Goal: Task Accomplishment & Management: Use online tool/utility

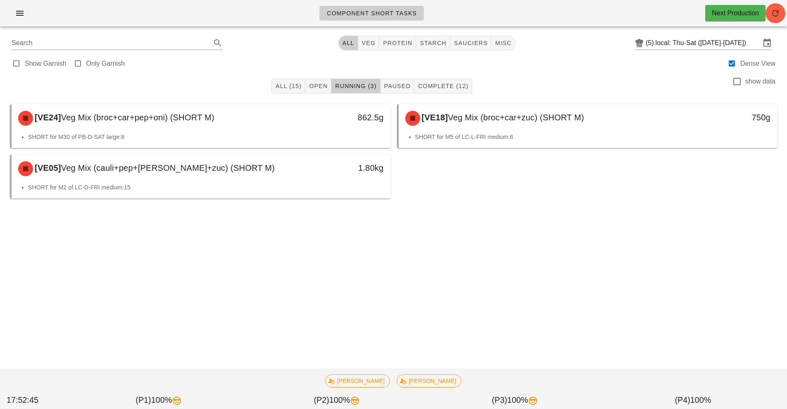
click at [781, 20] on button "button" at bounding box center [776, 13] width 20 height 20
click at [316, 85] on span "Open" at bounding box center [318, 86] width 19 height 7
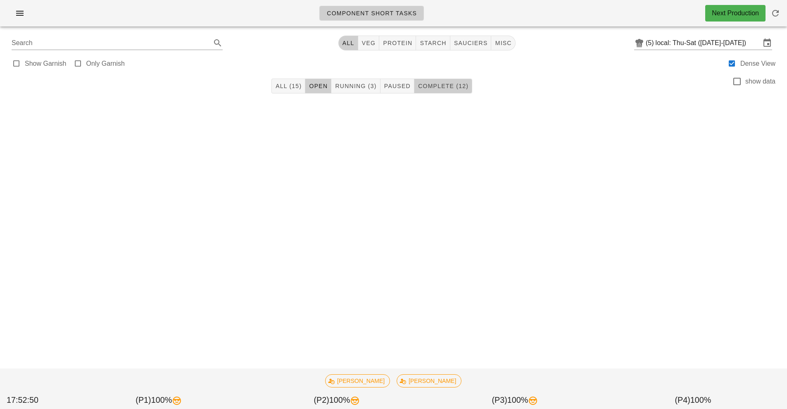
click at [452, 83] on span "Complete (12)" at bounding box center [443, 86] width 51 height 7
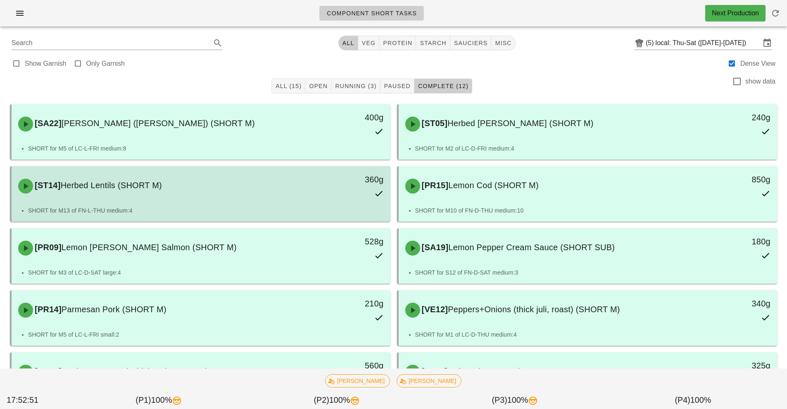
click at [318, 199] on div "360g" at bounding box center [342, 186] width 94 height 36
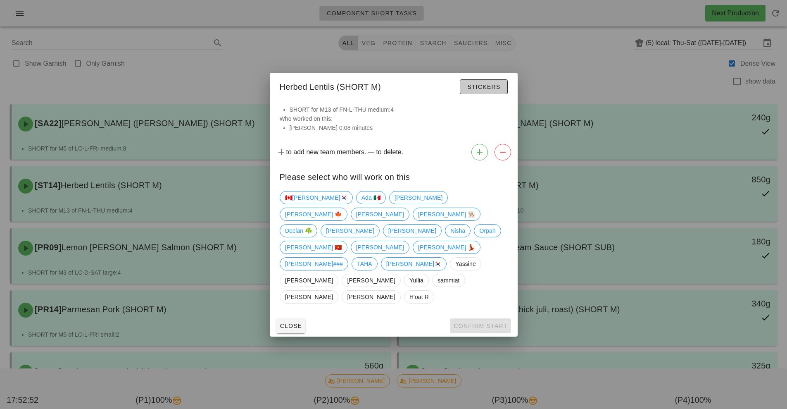
click at [486, 90] on span "Stickers" at bounding box center [483, 86] width 33 height 7
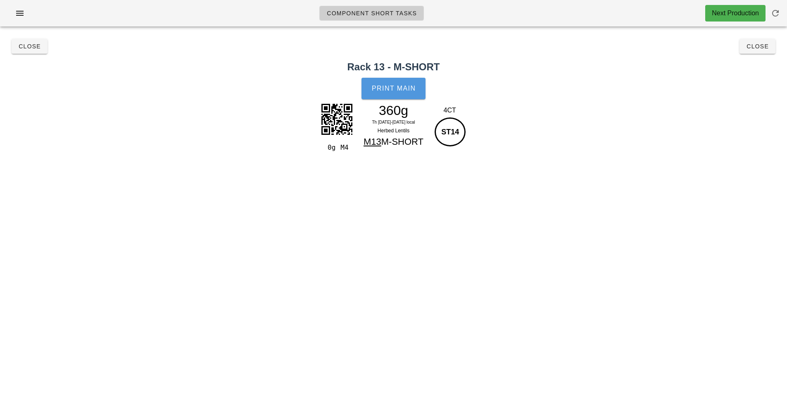
click at [405, 85] on span "Print Main" at bounding box center [394, 88] width 45 height 7
click at [761, 52] on button "Close" at bounding box center [758, 46] width 36 height 15
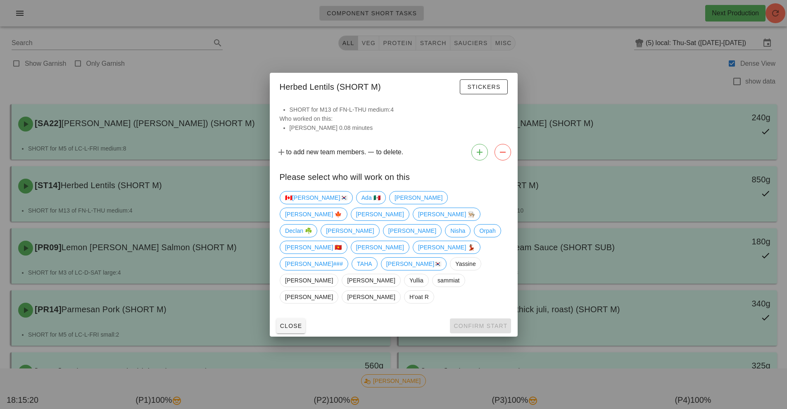
click at [639, 80] on div at bounding box center [393, 204] width 787 height 409
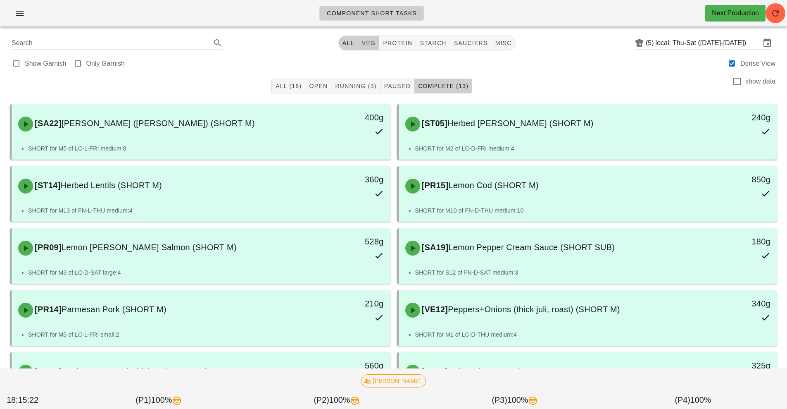
click at [370, 43] on span "veg" at bounding box center [369, 43] width 14 height 7
type input "team:veg"
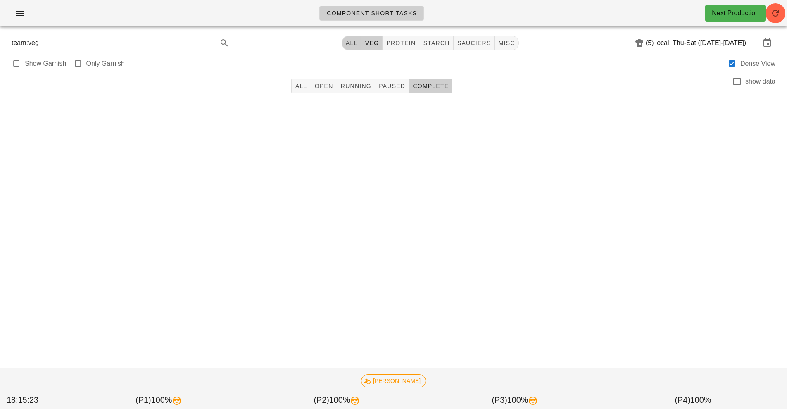
click at [350, 44] on span "All" at bounding box center [352, 43] width 12 height 7
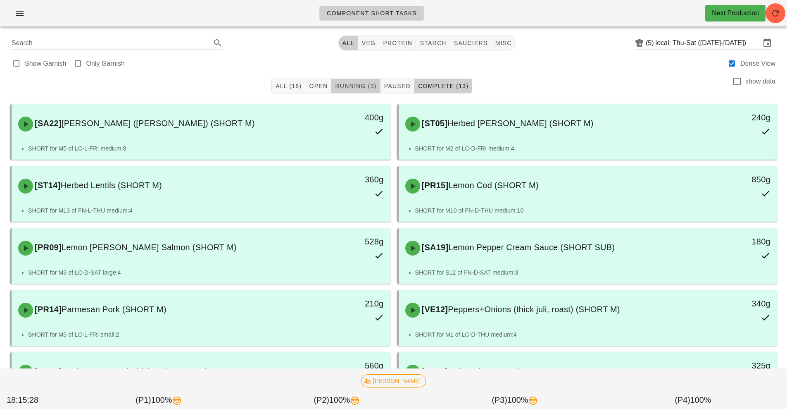
click at [365, 83] on span "Running (3)" at bounding box center [356, 86] width 42 height 7
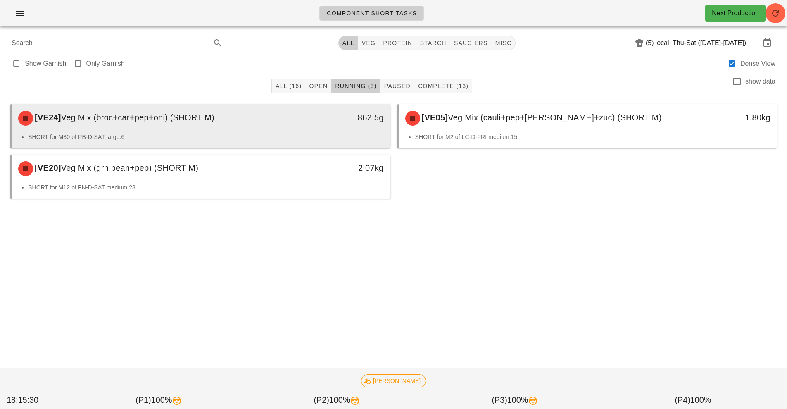
click at [350, 131] on div "[VE24] Veg Mix (broc+car+pep+oni) (SHORT M) 862.5g" at bounding box center [201, 118] width 379 height 28
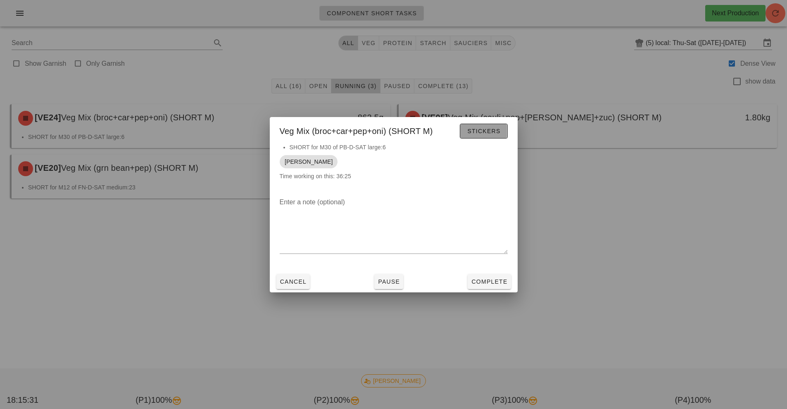
click at [489, 131] on span "Stickers" at bounding box center [483, 131] width 33 height 7
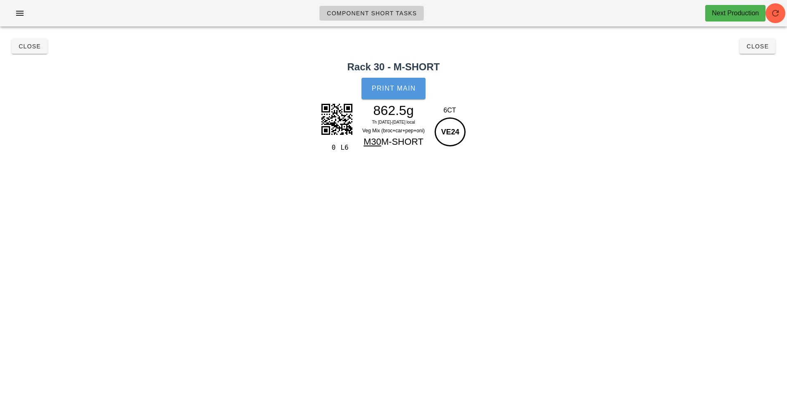
click at [409, 86] on span "Print Main" at bounding box center [394, 88] width 45 height 7
click at [758, 50] on button "Close" at bounding box center [758, 46] width 36 height 15
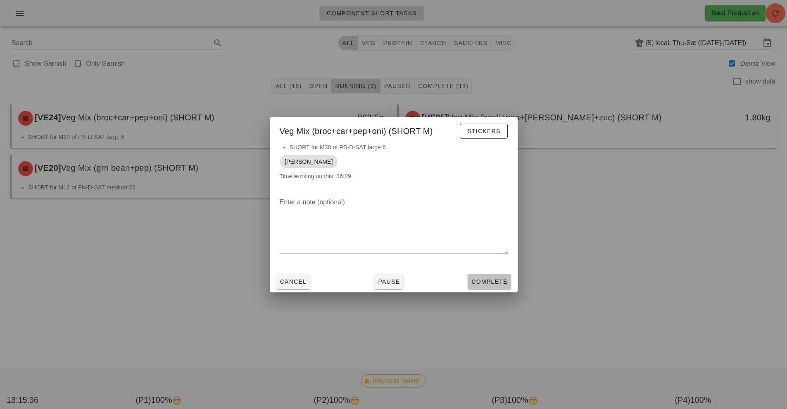
click at [486, 287] on button "Complete" at bounding box center [489, 281] width 43 height 15
